Goal: Complete application form

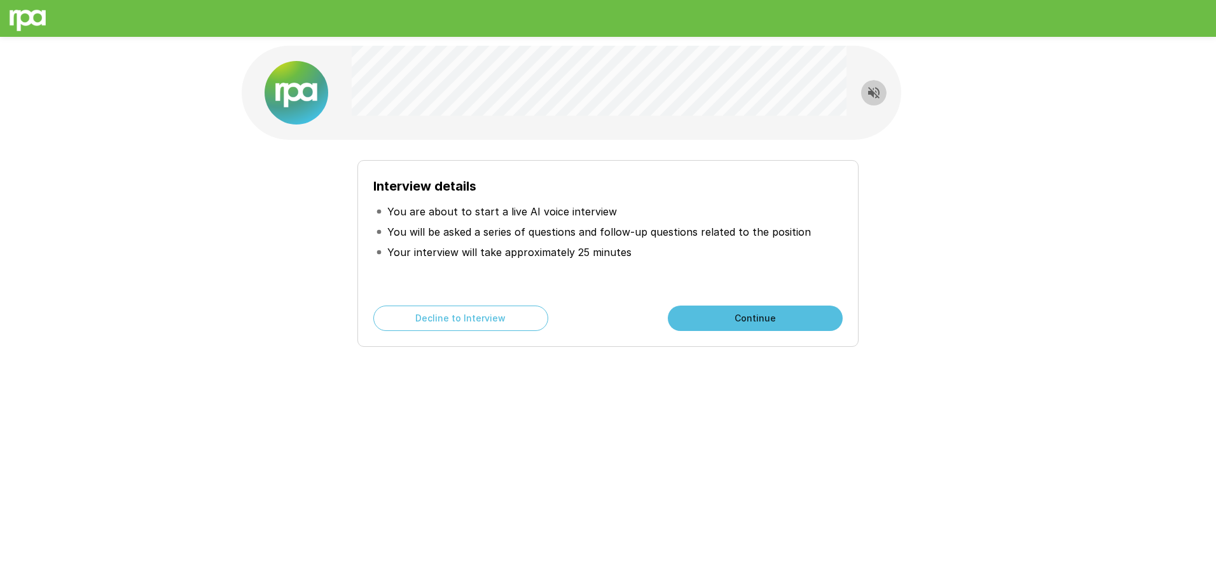
click at [879, 95] on icon "Read questions aloud" at bounding box center [873, 92] width 15 height 15
click at [820, 313] on button "Continue" at bounding box center [755, 318] width 175 height 25
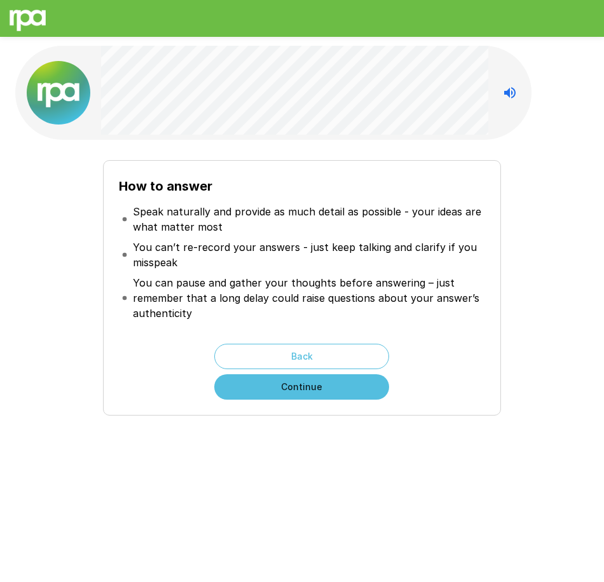
click at [310, 392] on button "Continue" at bounding box center [301, 386] width 175 height 25
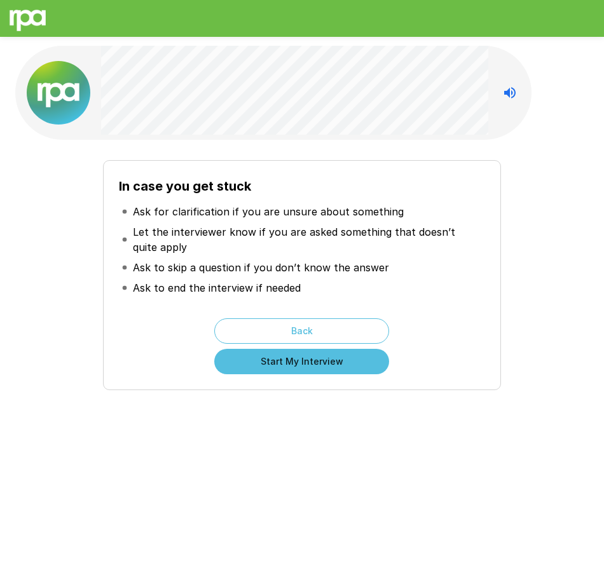
click at [320, 371] on button "Start My Interview" at bounding box center [301, 361] width 175 height 25
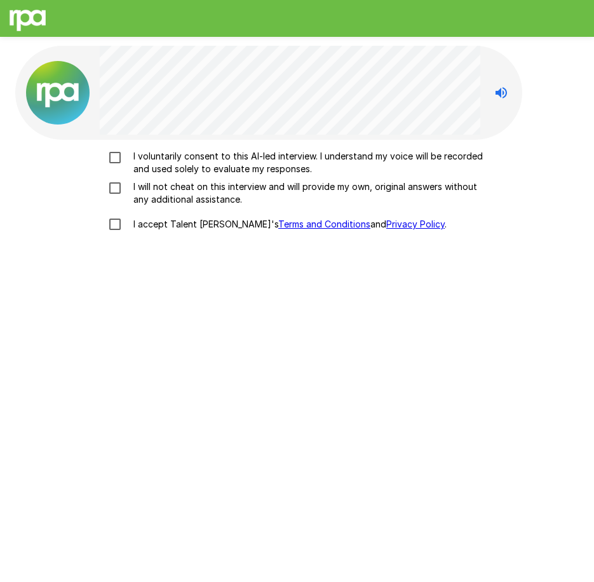
click at [191, 162] on p "I voluntarily consent to this AI-led interview. I understand my voice will be r…" at bounding box center [310, 162] width 364 height 25
click at [166, 191] on p "I will not cheat on this interview and will provide my own, original answers wi…" at bounding box center [310, 193] width 364 height 25
click at [139, 227] on p "I accept Talent Llama's Terms and Conditions and Privacy Policy ." at bounding box center [287, 224] width 319 height 13
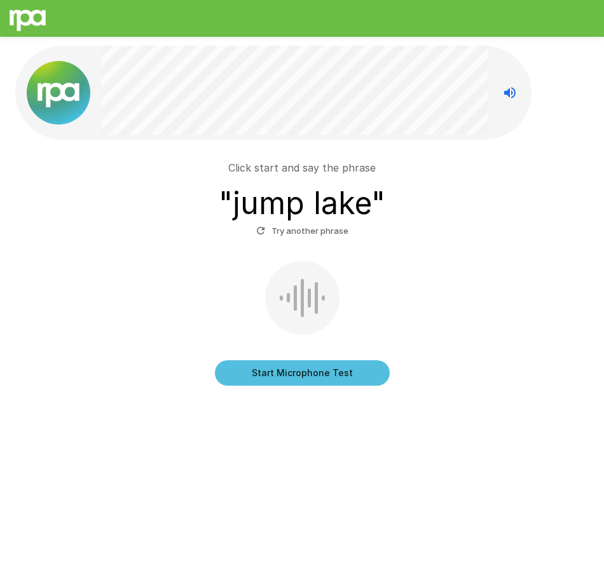
click at [319, 372] on button "Start Microphone Test" at bounding box center [302, 372] width 175 height 25
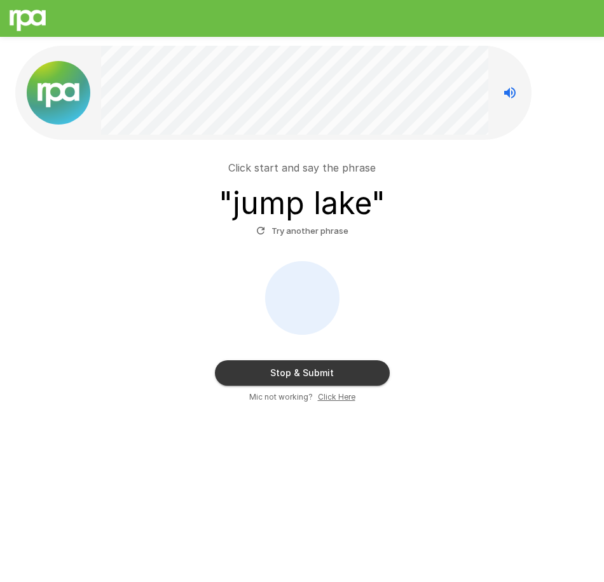
click at [318, 373] on button "Stop & Submit" at bounding box center [302, 372] width 175 height 25
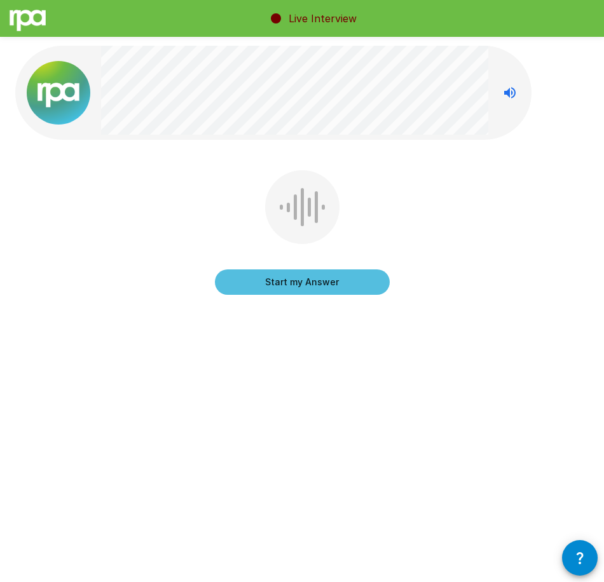
click at [378, 277] on button "Start my Answer" at bounding box center [302, 282] width 175 height 25
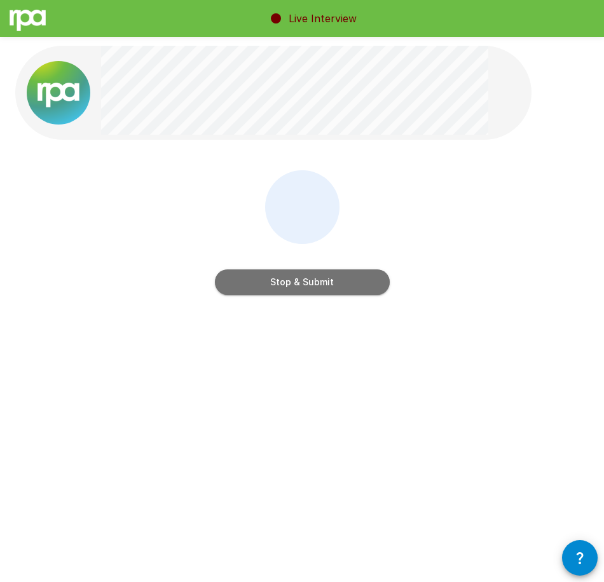
click at [355, 279] on button "Stop & Submit" at bounding box center [302, 282] width 175 height 25
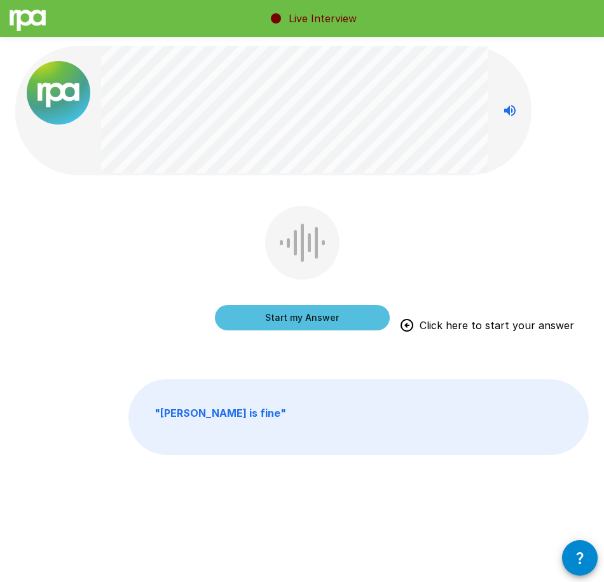
click at [247, 319] on button "Start my Answer" at bounding box center [302, 317] width 175 height 25
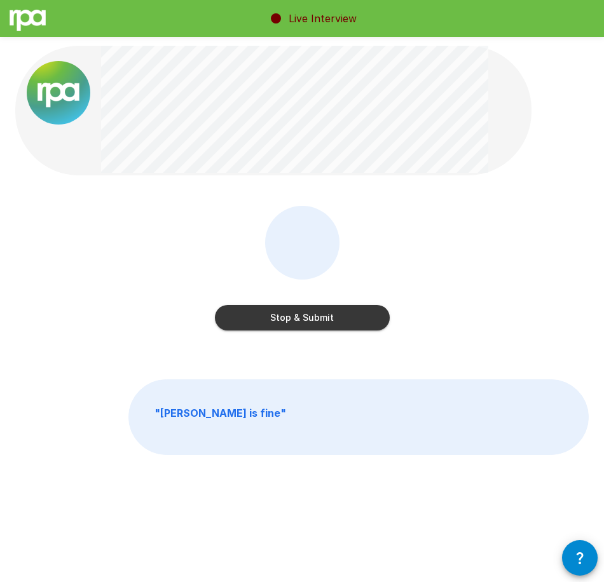
click at [229, 317] on button "Stop & Submit" at bounding box center [302, 317] width 175 height 25
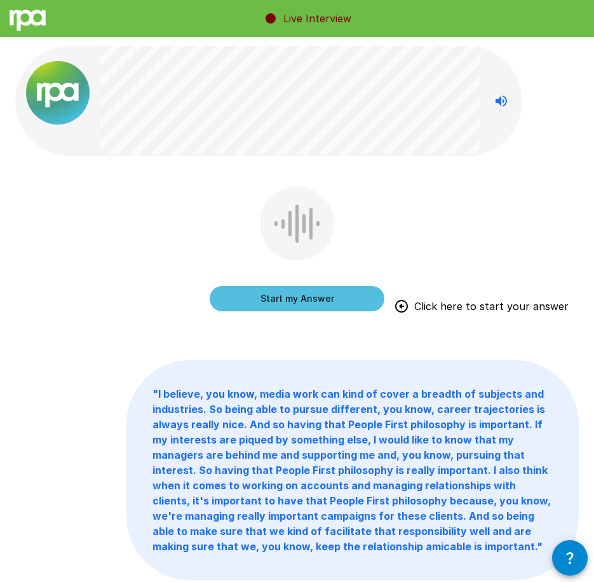
click at [273, 304] on button "Start my Answer" at bounding box center [297, 298] width 175 height 25
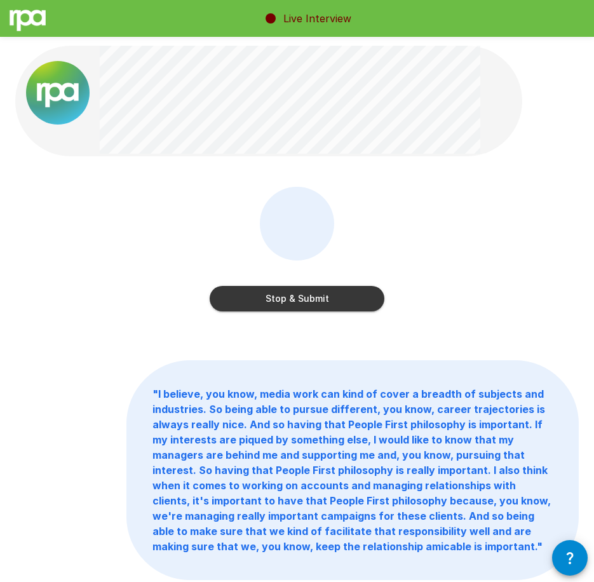
click at [281, 295] on button "Stop & Submit" at bounding box center [297, 298] width 175 height 25
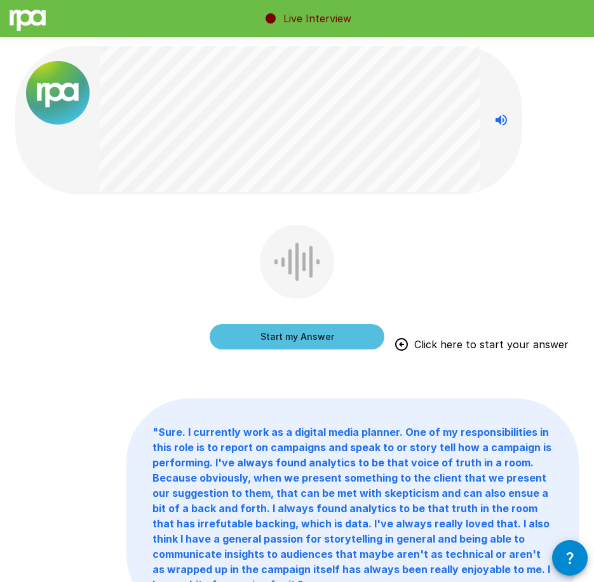
click at [268, 340] on button "Start my Answer" at bounding box center [297, 336] width 175 height 25
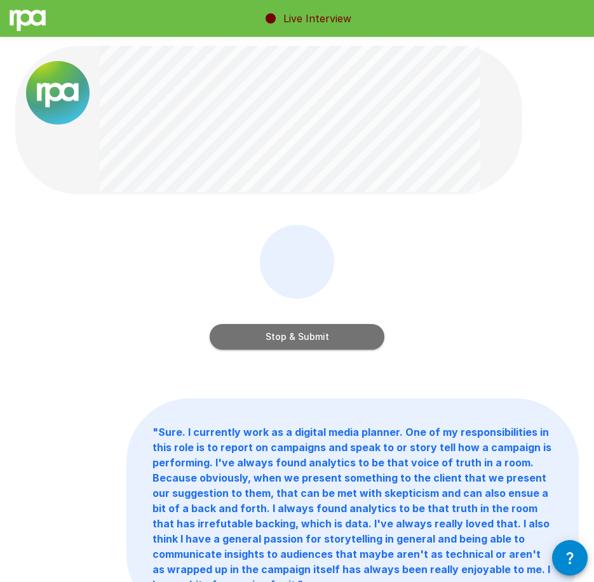
click at [315, 336] on button "Stop & Submit" at bounding box center [297, 336] width 175 height 25
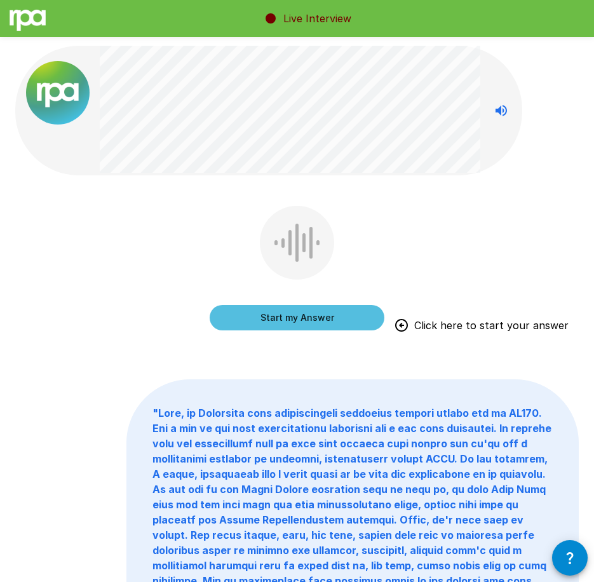
click at [242, 317] on button "Start my Answer" at bounding box center [297, 317] width 175 height 25
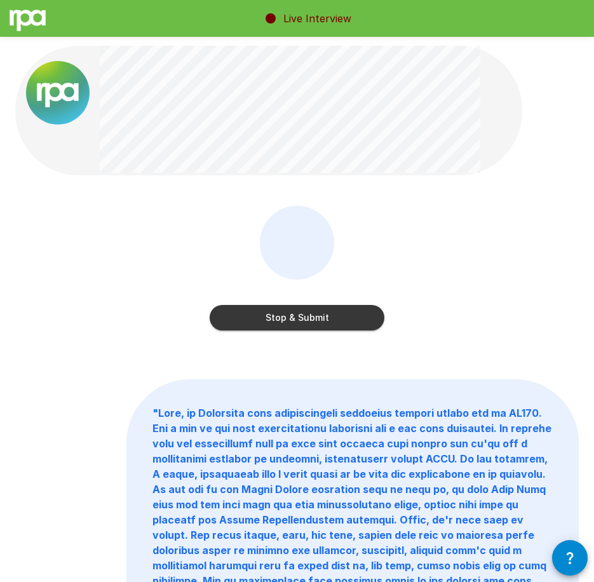
click at [313, 320] on button "Stop & Submit" at bounding box center [297, 317] width 175 height 25
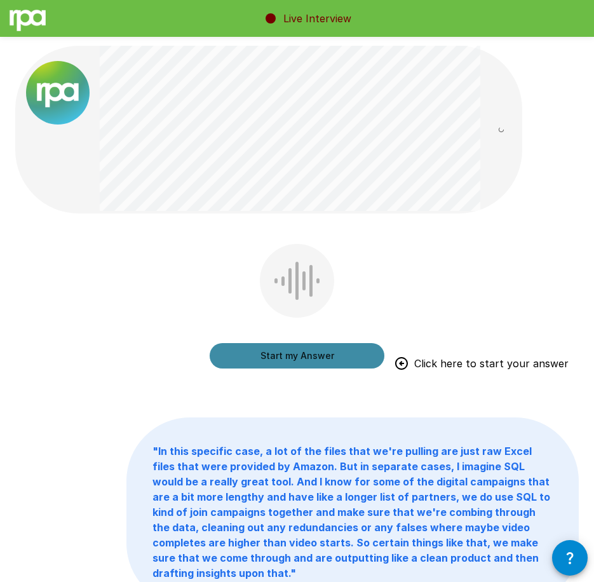
click at [329, 360] on button "Start my Answer" at bounding box center [297, 355] width 175 height 25
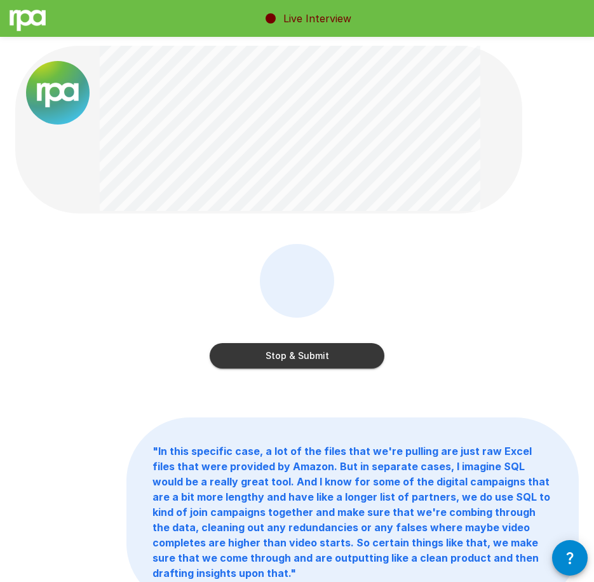
click at [297, 345] on button "Stop & Submit" at bounding box center [297, 355] width 175 height 25
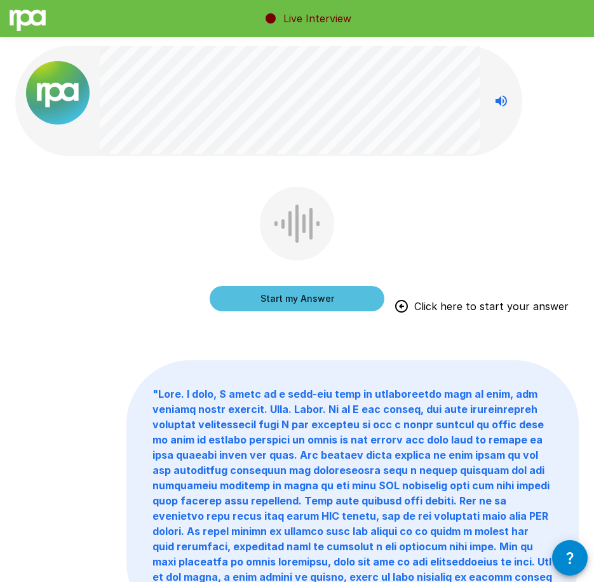
click at [302, 300] on button "Start my Answer" at bounding box center [297, 298] width 175 height 25
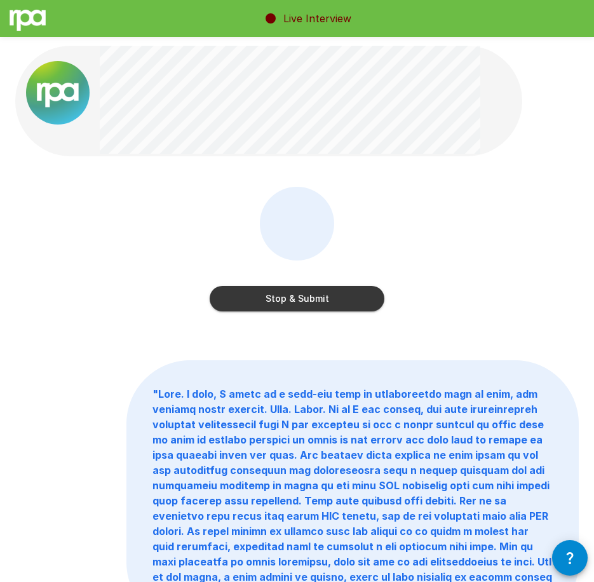
click at [341, 298] on button "Stop & Submit" at bounding box center [297, 298] width 175 height 25
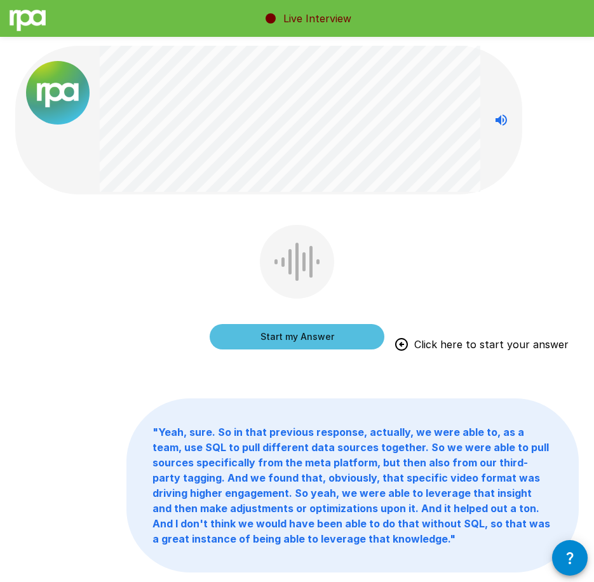
click at [249, 328] on button "Start my Answer" at bounding box center [297, 336] width 175 height 25
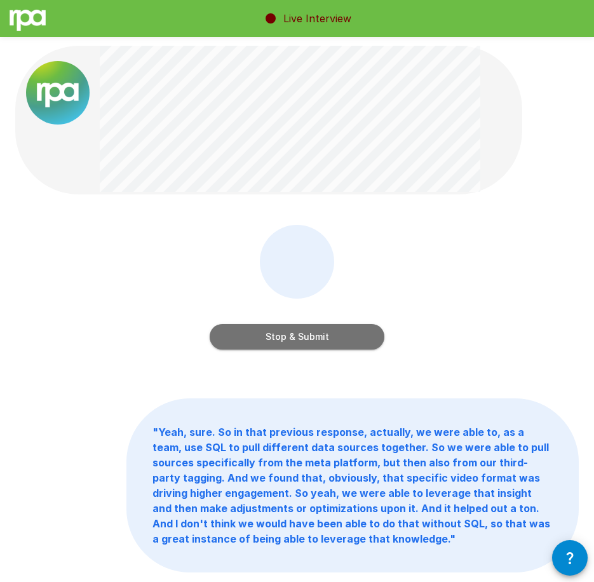
click at [282, 344] on button "Stop & Submit" at bounding box center [297, 336] width 175 height 25
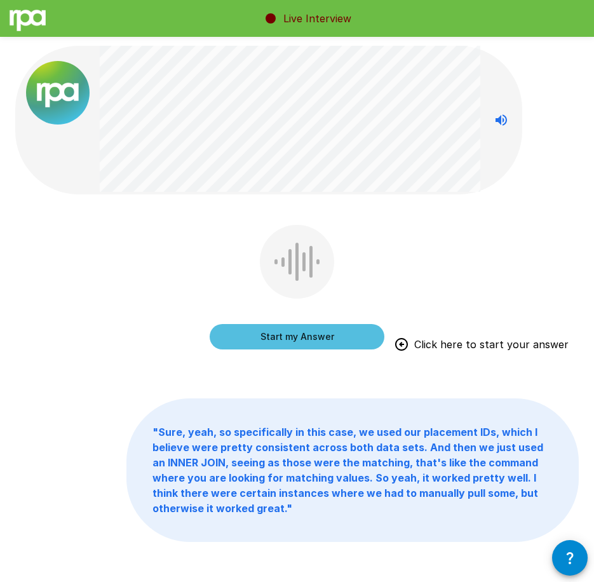
click at [303, 333] on button "Start my Answer" at bounding box center [297, 336] width 175 height 25
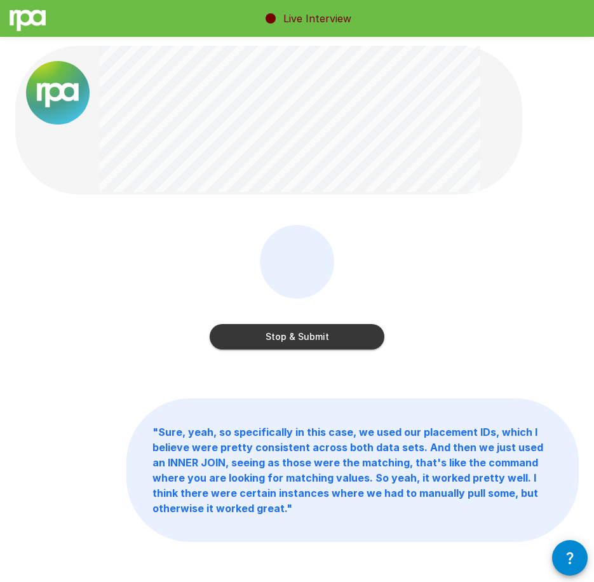
drag, startPoint x: 360, startPoint y: 303, endPoint x: 397, endPoint y: 265, distance: 53.1
click at [397, 265] on div "Stop & Submit" at bounding box center [297, 296] width 564 height 143
click at [345, 334] on button "Stop & Submit" at bounding box center [297, 336] width 175 height 25
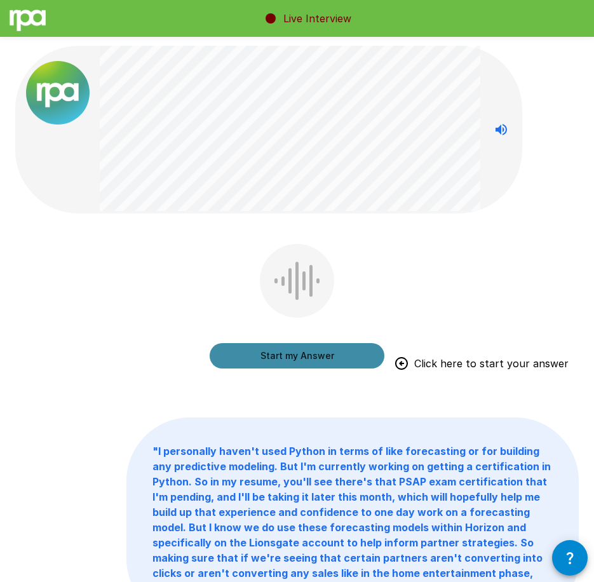
click at [233, 364] on button "Start my Answer" at bounding box center [297, 355] width 175 height 25
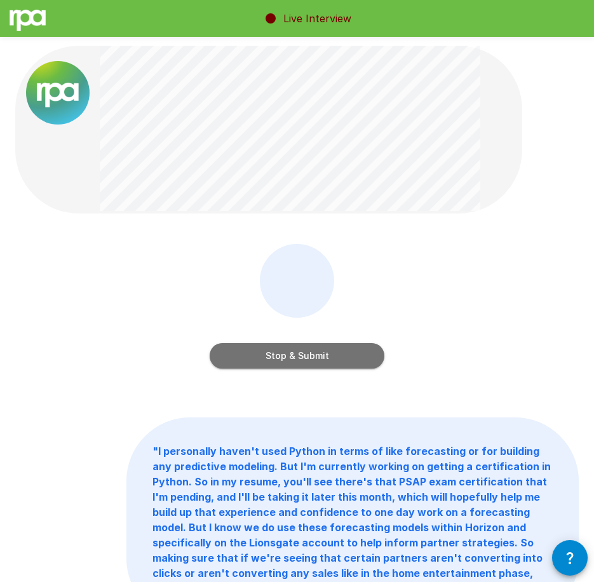
click at [253, 356] on button "Stop & Submit" at bounding box center [297, 355] width 175 height 25
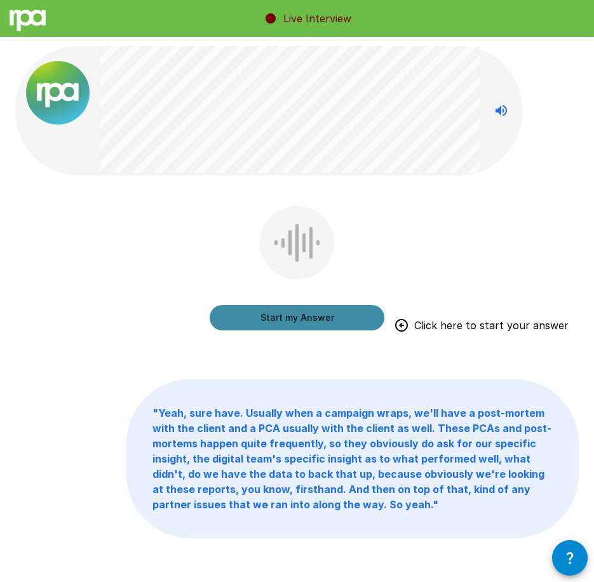
click at [315, 322] on button "Start my Answer" at bounding box center [297, 317] width 175 height 25
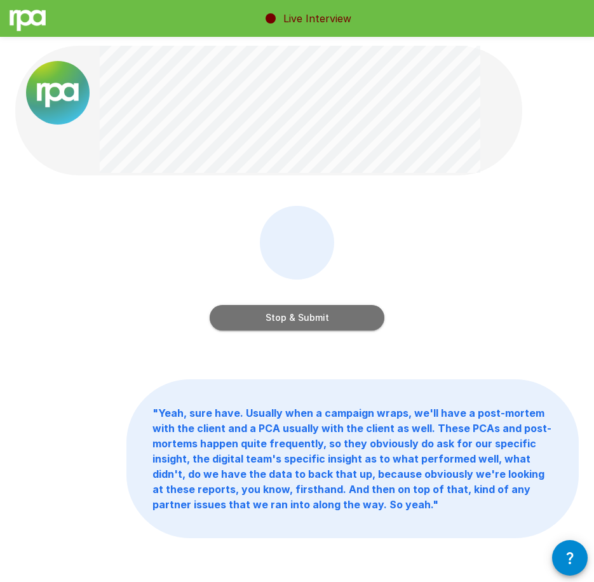
click at [299, 320] on button "Stop & Submit" at bounding box center [297, 317] width 175 height 25
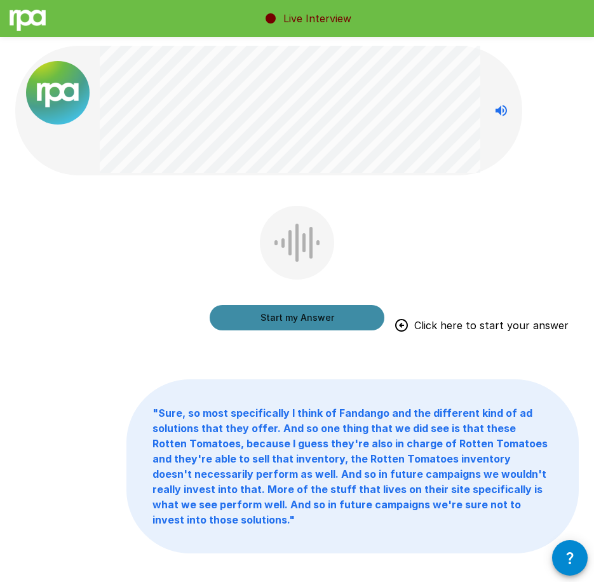
click at [290, 320] on button "Start my Answer" at bounding box center [297, 317] width 175 height 25
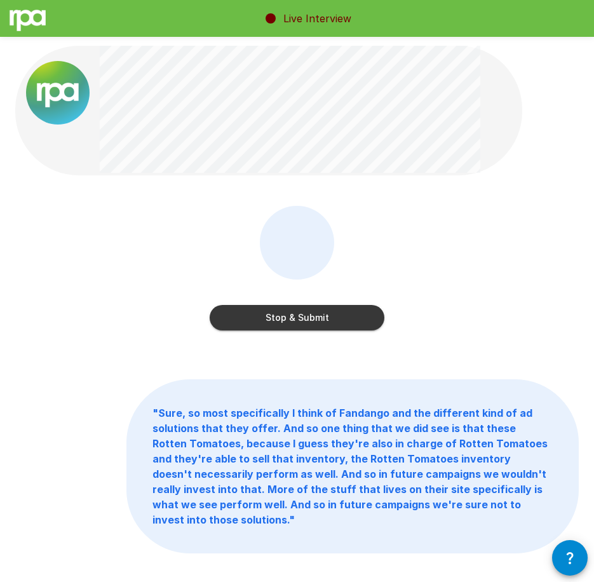
click at [315, 317] on button "Stop & Submit" at bounding box center [297, 317] width 175 height 25
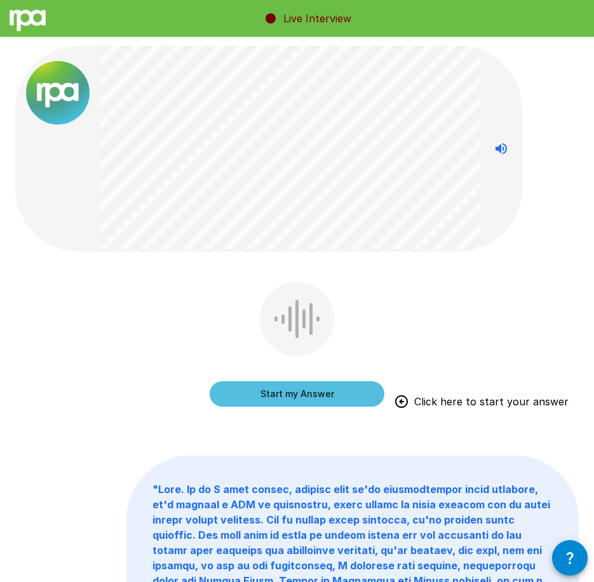
click at [271, 398] on button "Start my Answer" at bounding box center [297, 393] width 175 height 25
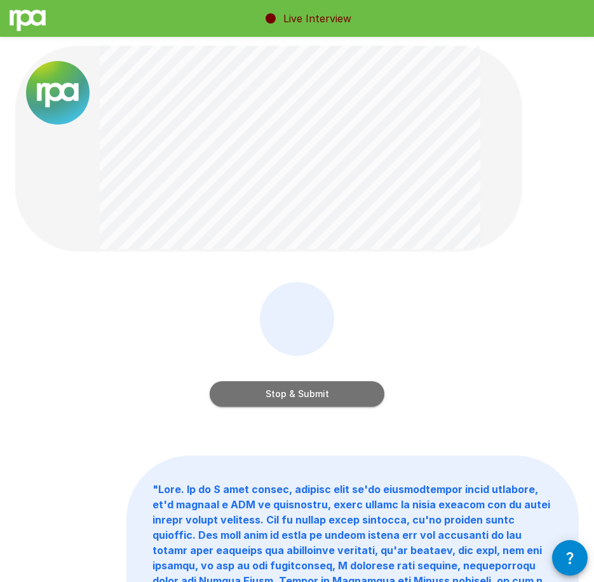
click at [321, 387] on button "Stop & Submit" at bounding box center [297, 393] width 175 height 25
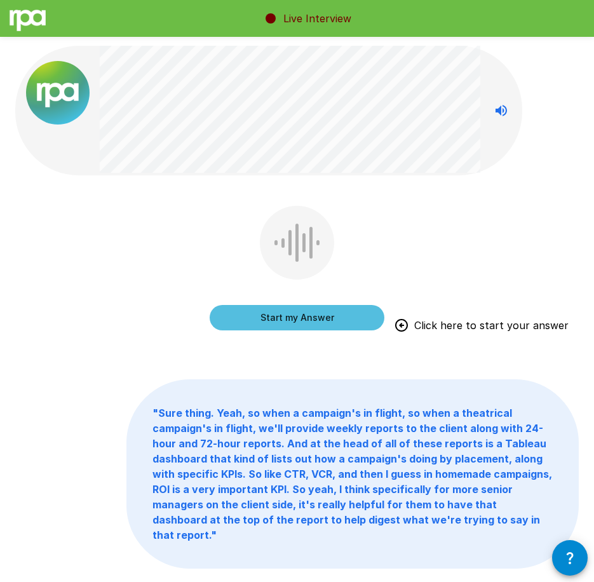
click at [303, 326] on button "Start my Answer" at bounding box center [297, 317] width 175 height 25
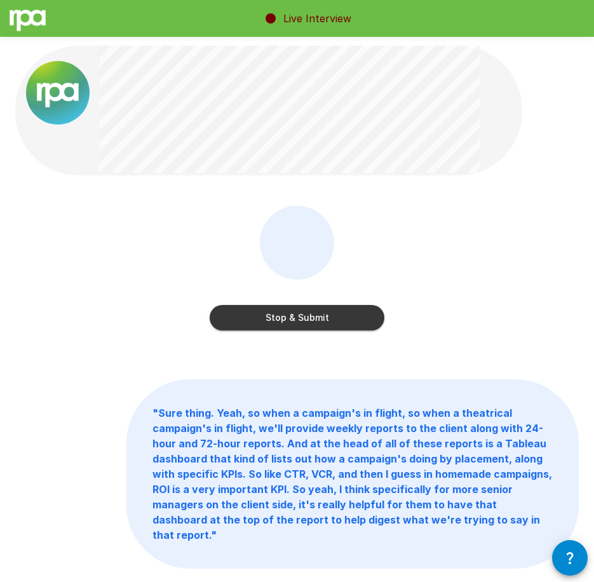
click at [333, 309] on button "Stop & Submit" at bounding box center [297, 317] width 175 height 25
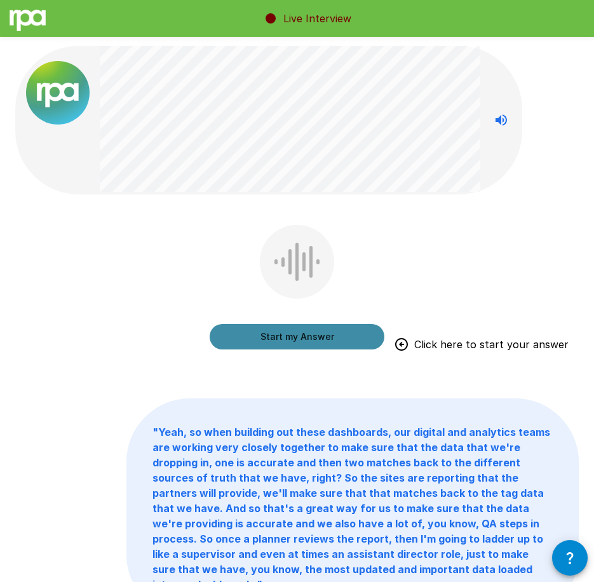
click at [224, 343] on button "Start my Answer" at bounding box center [297, 336] width 175 height 25
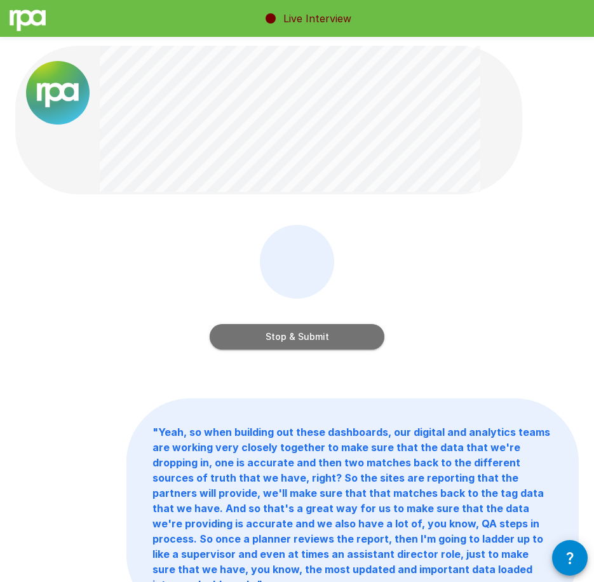
click at [256, 342] on button "Stop & Submit" at bounding box center [297, 336] width 175 height 25
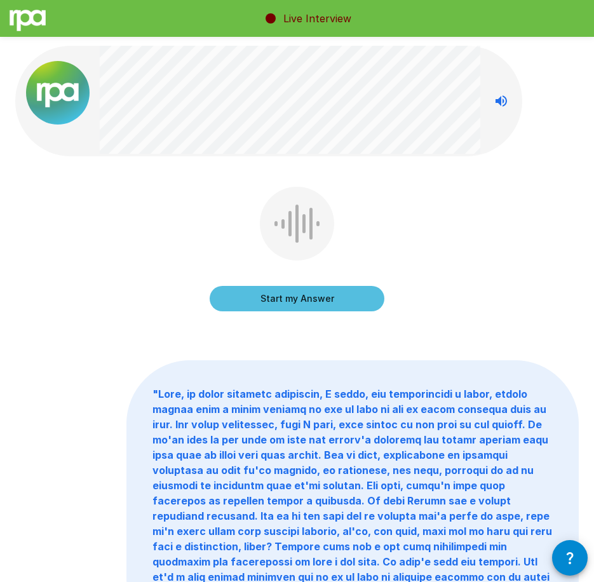
click at [326, 302] on button "Start my Answer" at bounding box center [297, 298] width 175 height 25
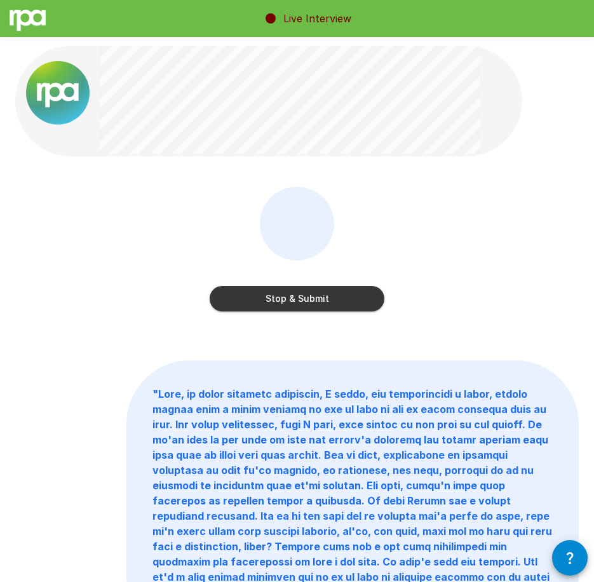
click at [335, 294] on button "Stop & Submit" at bounding box center [297, 298] width 175 height 25
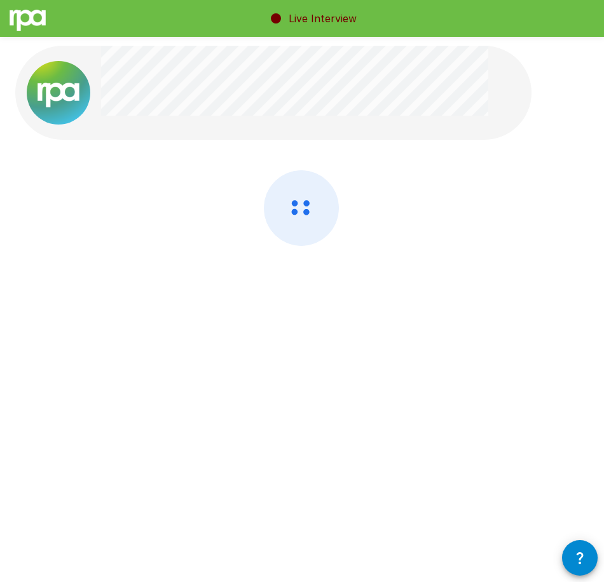
click at [479, 410] on div at bounding box center [302, 207] width 604 height 415
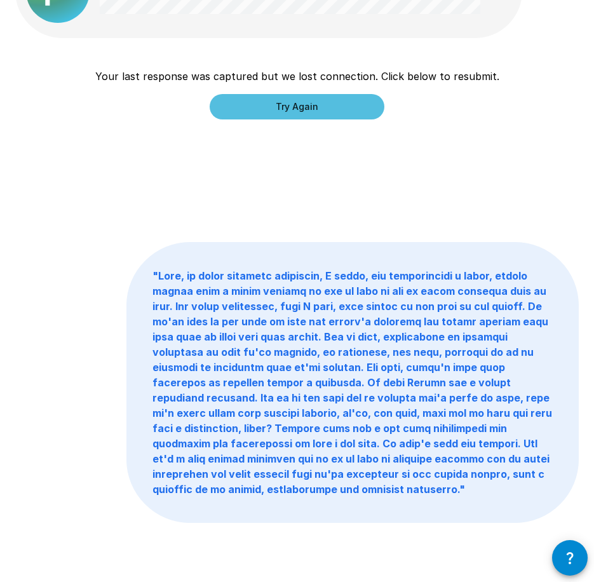
scroll to position [81, 0]
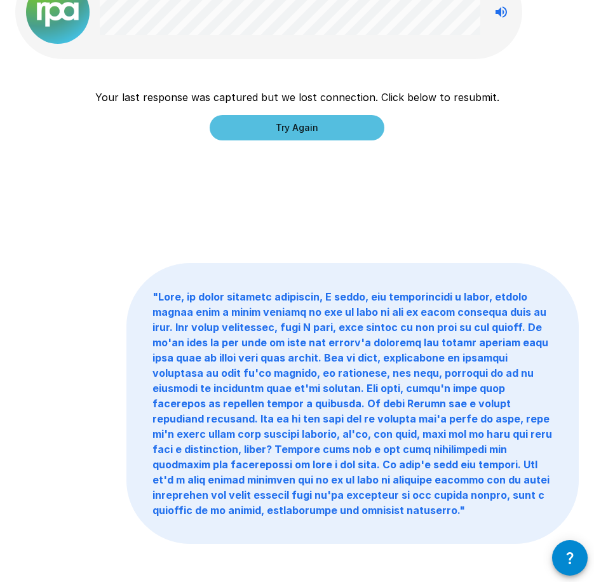
click at [263, 126] on button "Try Again" at bounding box center [297, 127] width 175 height 25
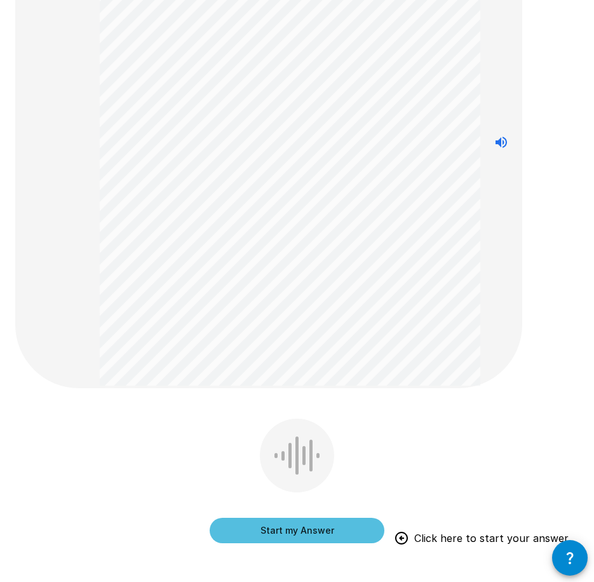
scroll to position [127, 0]
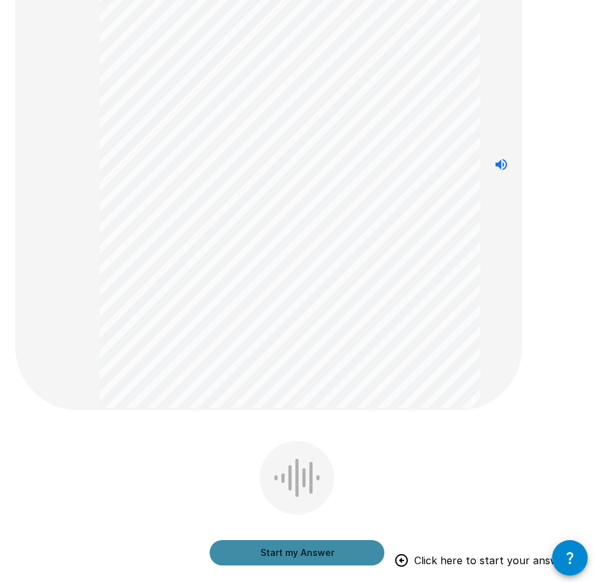
click at [347, 553] on button "Start my Answer" at bounding box center [297, 552] width 175 height 25
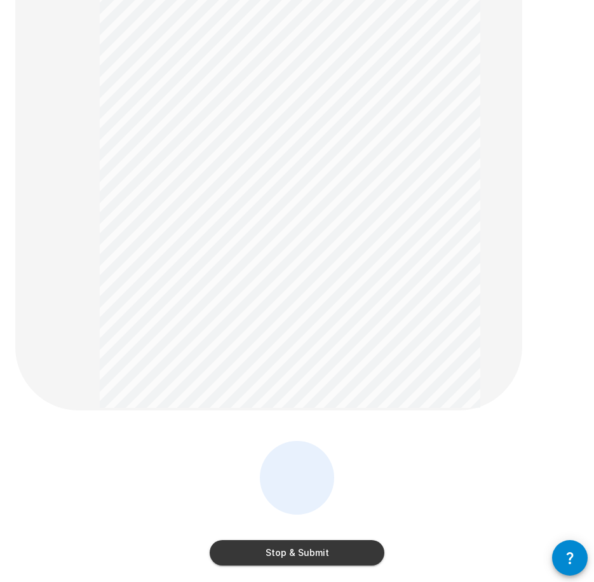
click at [329, 561] on button "Stop & Submit" at bounding box center [297, 552] width 175 height 25
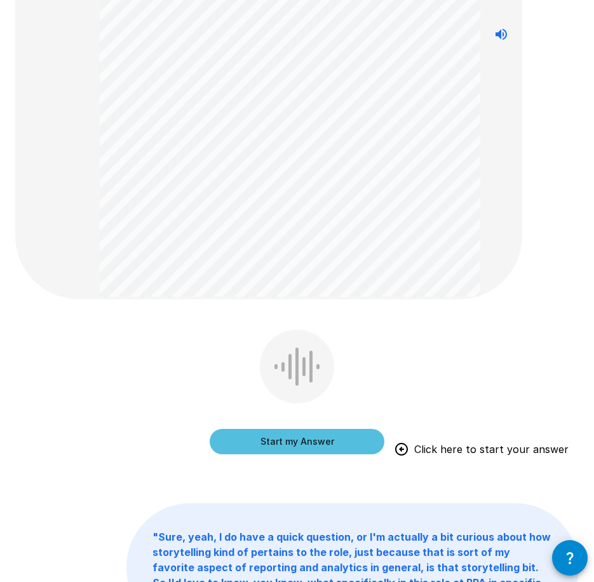
scroll to position [254, 0]
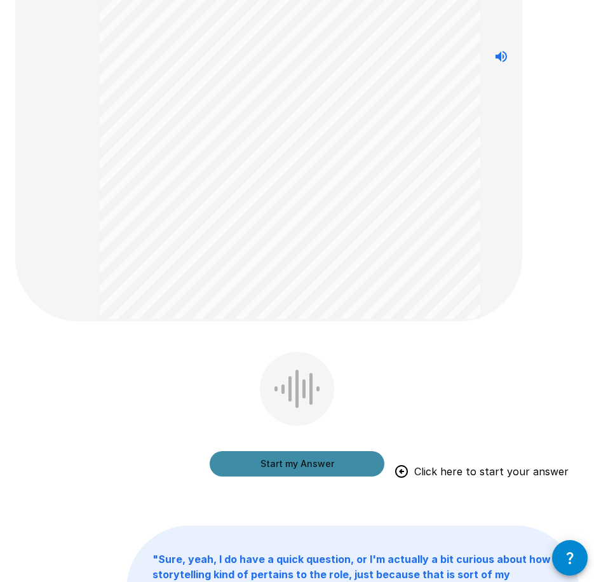
click at [315, 469] on button "Start my Answer" at bounding box center [297, 463] width 175 height 25
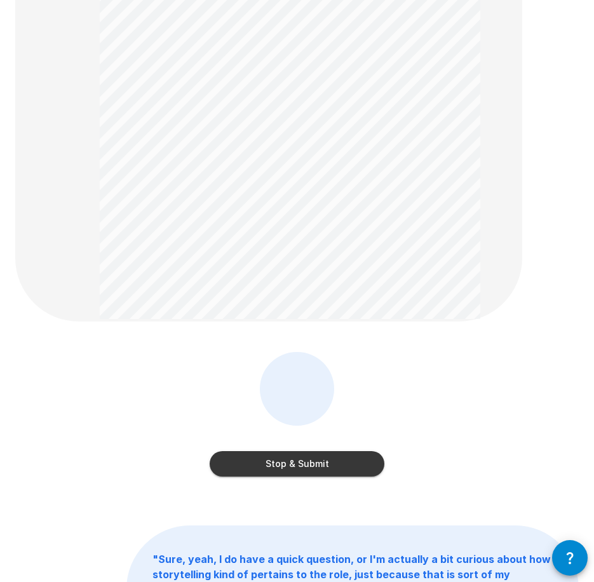
click at [355, 463] on button "Stop & Submit" at bounding box center [297, 463] width 175 height 25
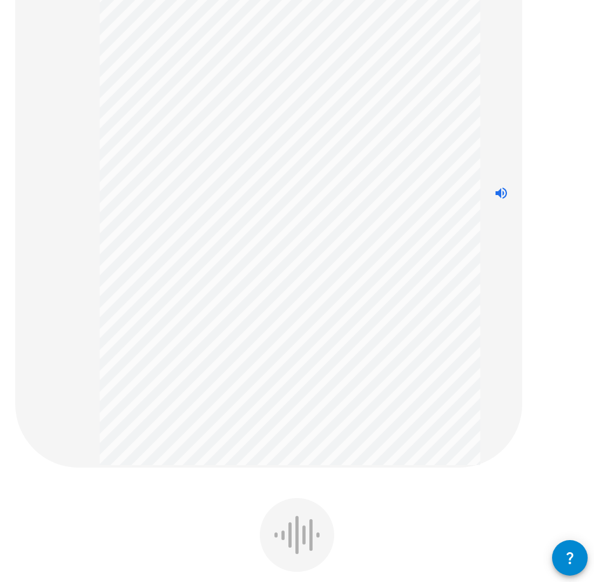
scroll to position [191, 0]
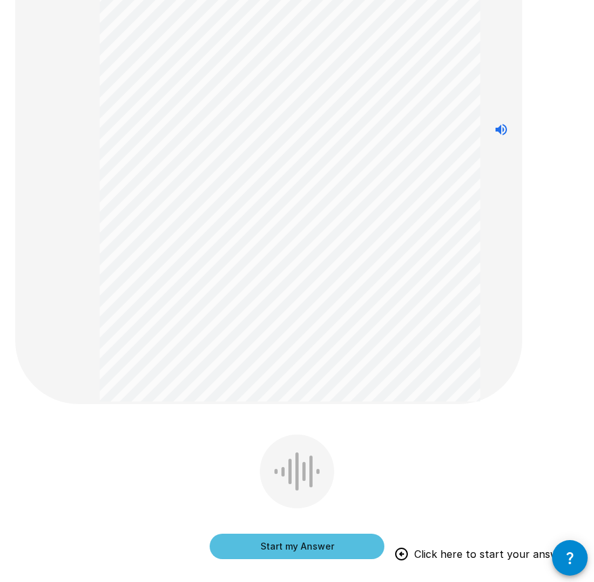
click at [319, 543] on button "Start my Answer" at bounding box center [297, 546] width 175 height 25
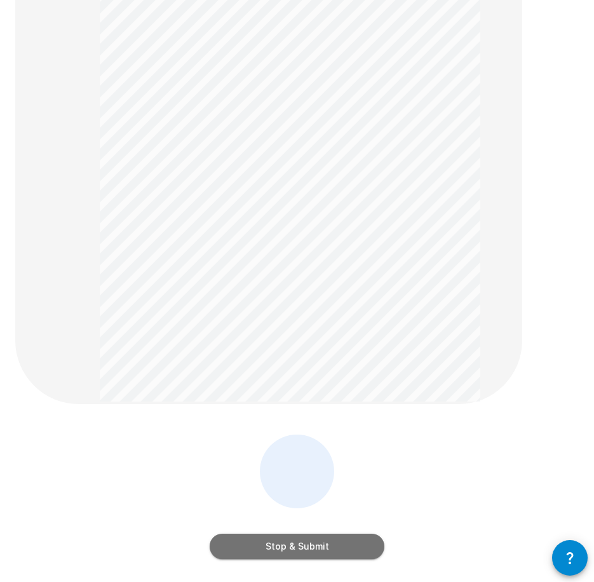
click at [329, 539] on button "Stop & Submit" at bounding box center [297, 546] width 175 height 25
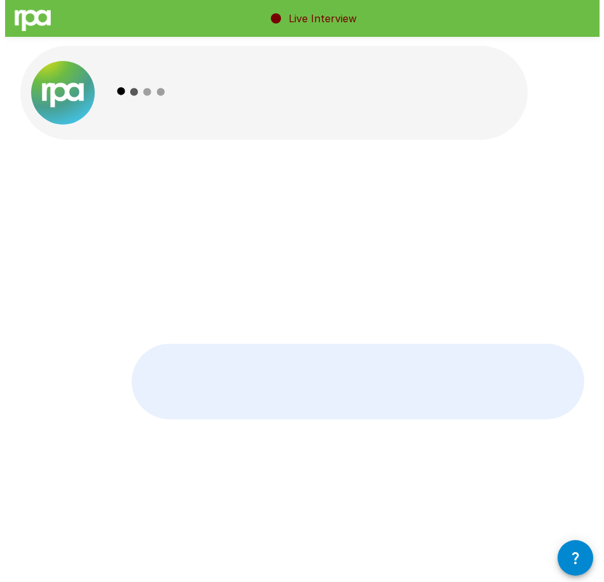
scroll to position [0, 0]
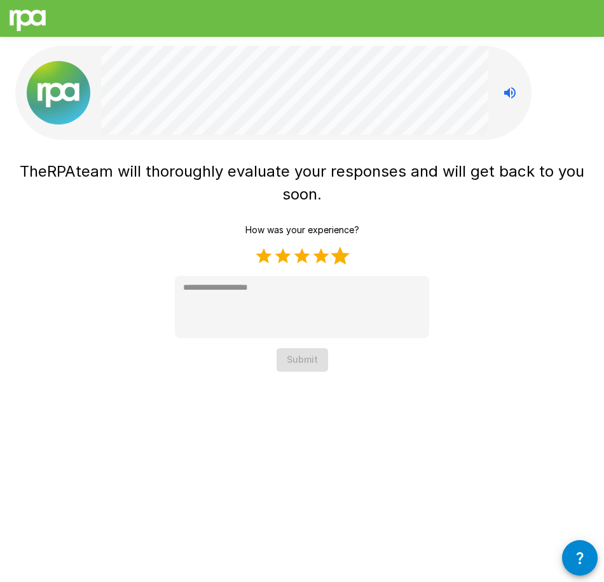
click at [341, 251] on label "5 Stars" at bounding box center [340, 256] width 19 height 19
type textarea "*"
click at [300, 354] on button "Submit" at bounding box center [302, 360] width 51 height 24
